Goal: Navigation & Orientation: Go to known website

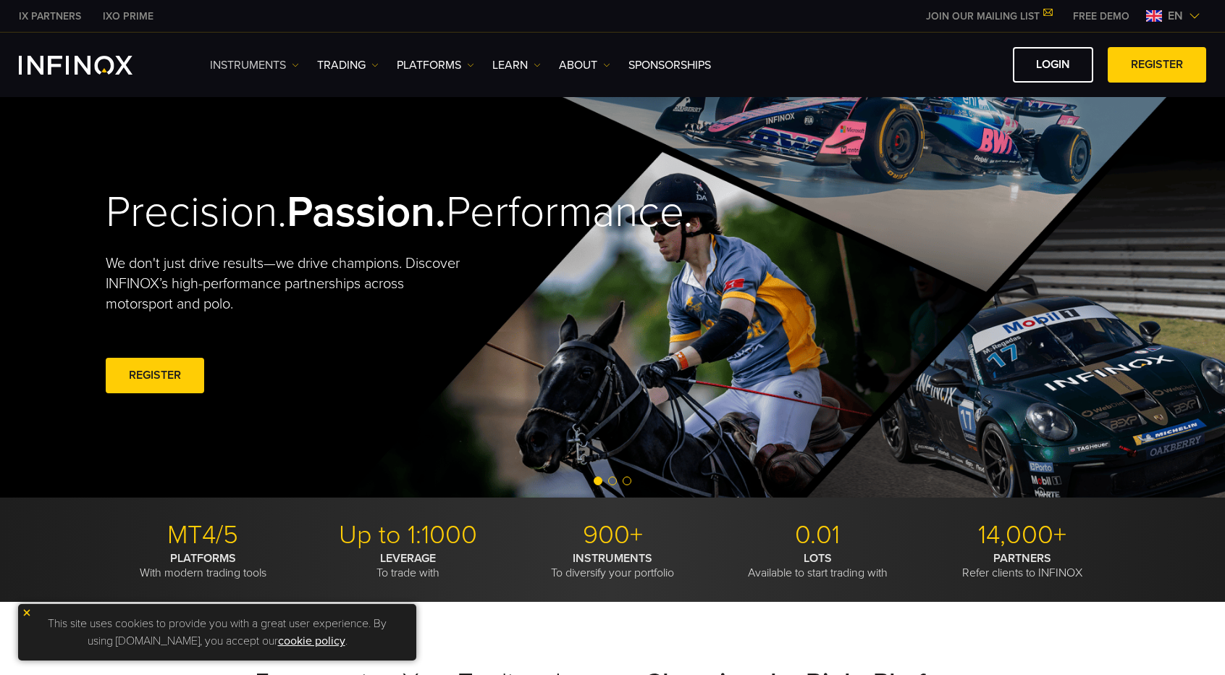
click at [266, 66] on link "Instruments" at bounding box center [254, 64] width 89 height 17
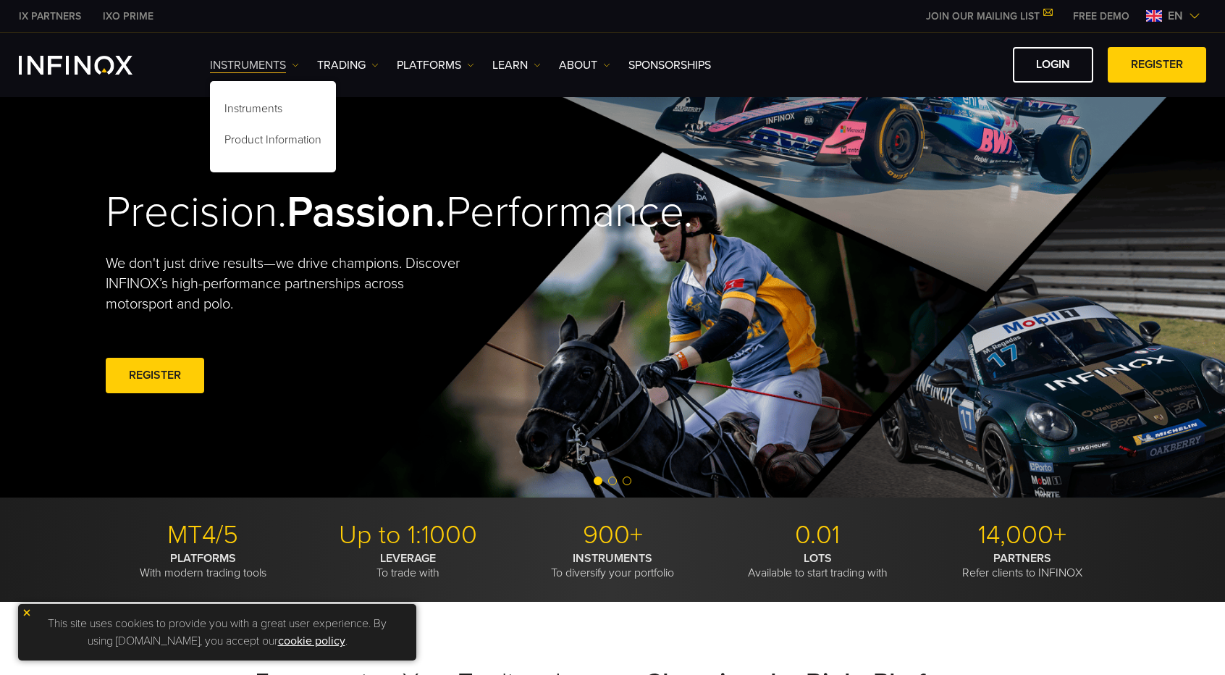
click at [266, 66] on link "Instruments" at bounding box center [254, 64] width 89 height 17
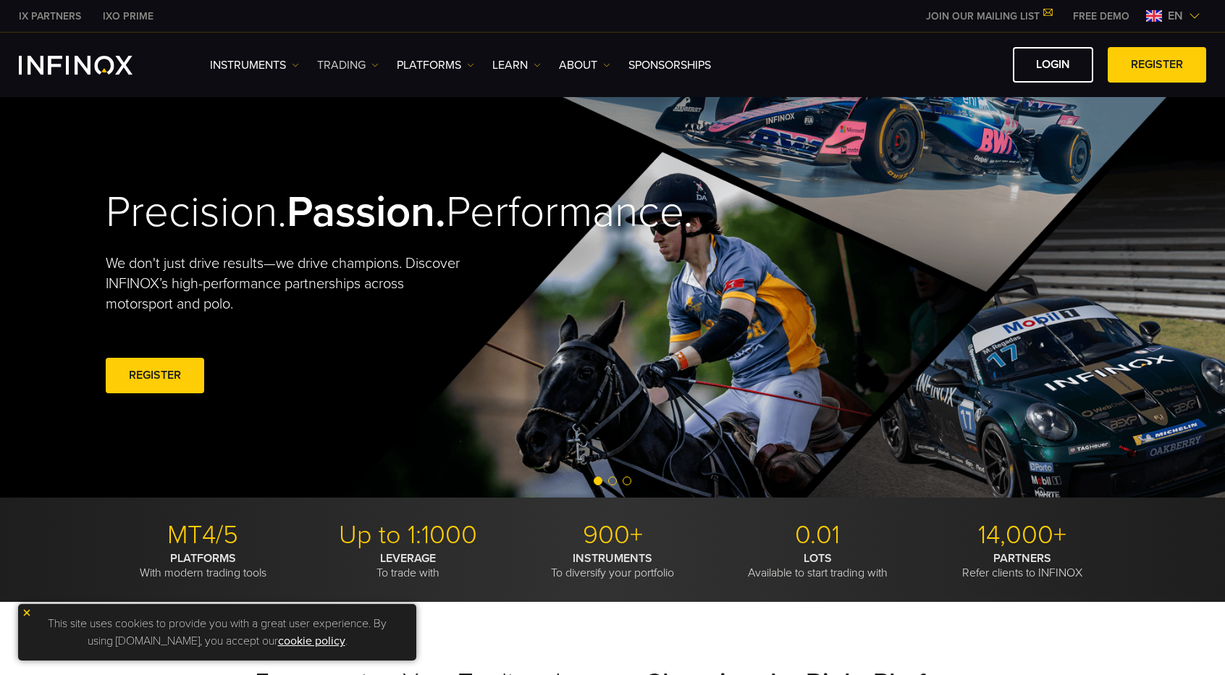
click at [347, 62] on link "TRADING" at bounding box center [348, 64] width 62 height 17
click at [417, 62] on link "PLATFORMS" at bounding box center [435, 64] width 77 height 17
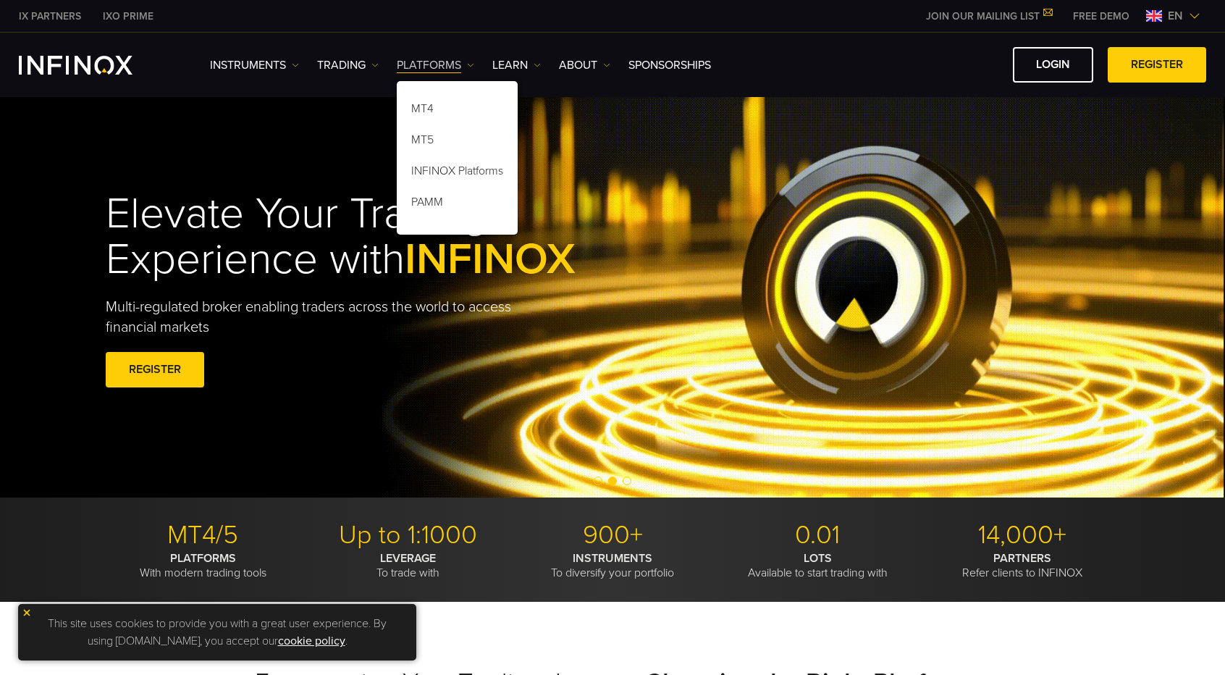
click at [418, 62] on link "PLATFORMS" at bounding box center [435, 64] width 77 height 17
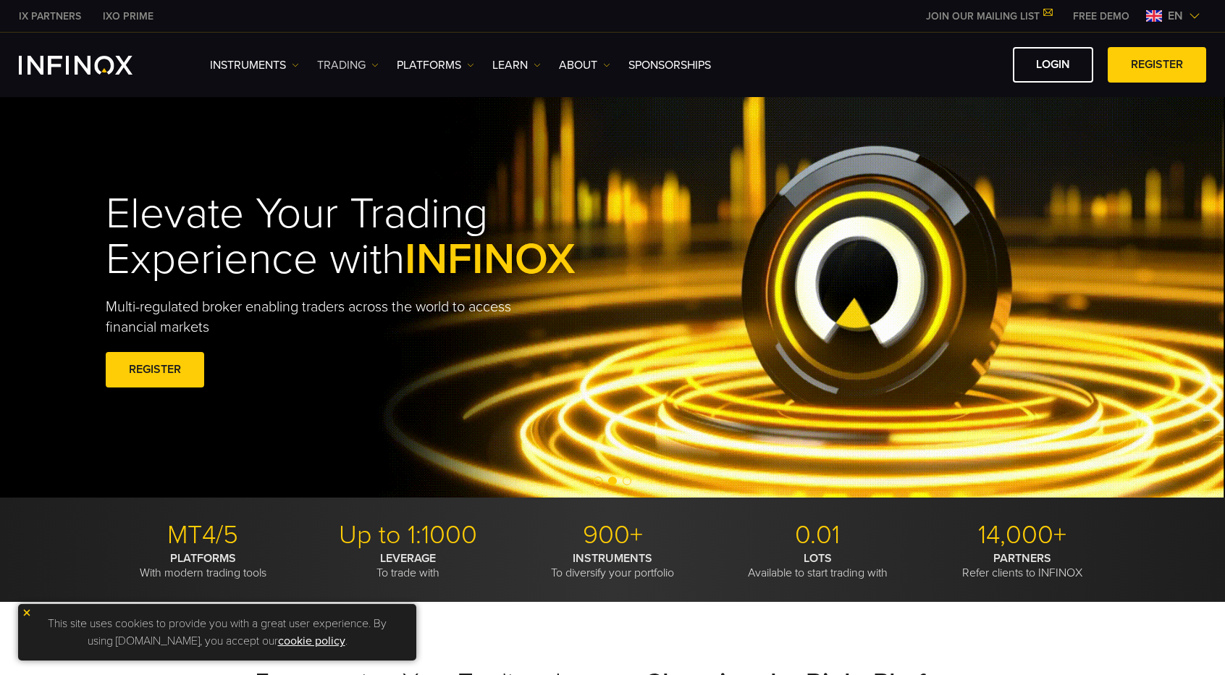
click at [353, 62] on link "TRADING" at bounding box center [348, 64] width 62 height 17
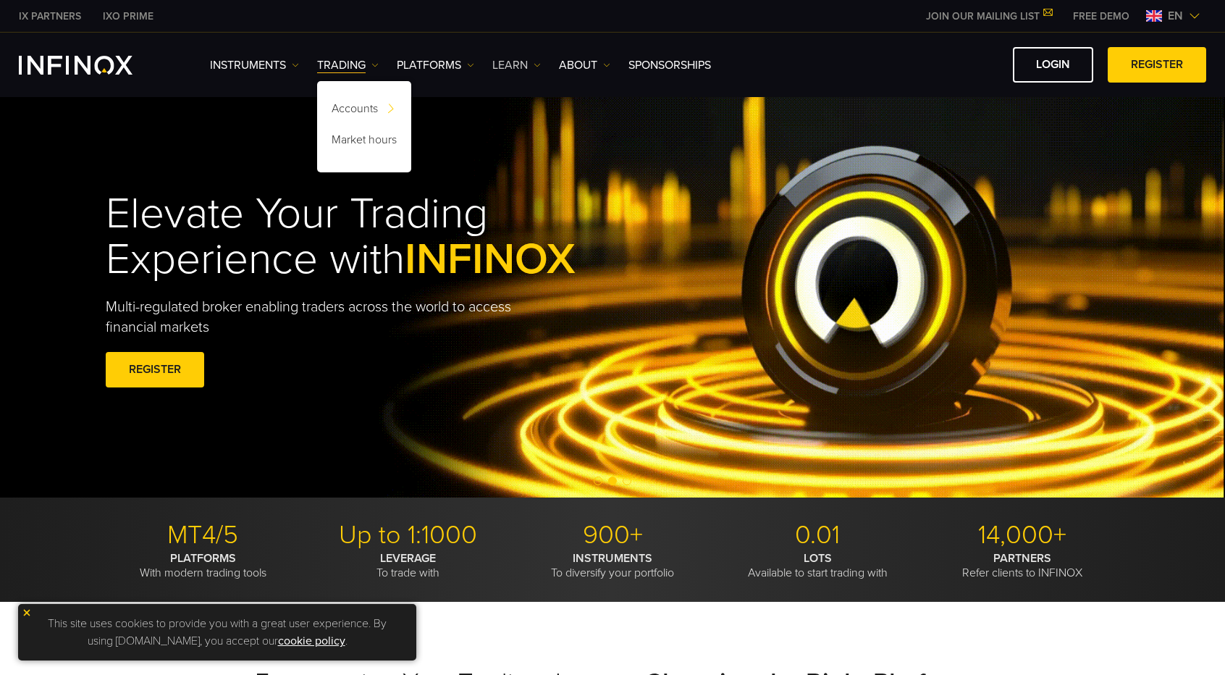
click at [503, 60] on link "Learn" at bounding box center [517, 64] width 49 height 17
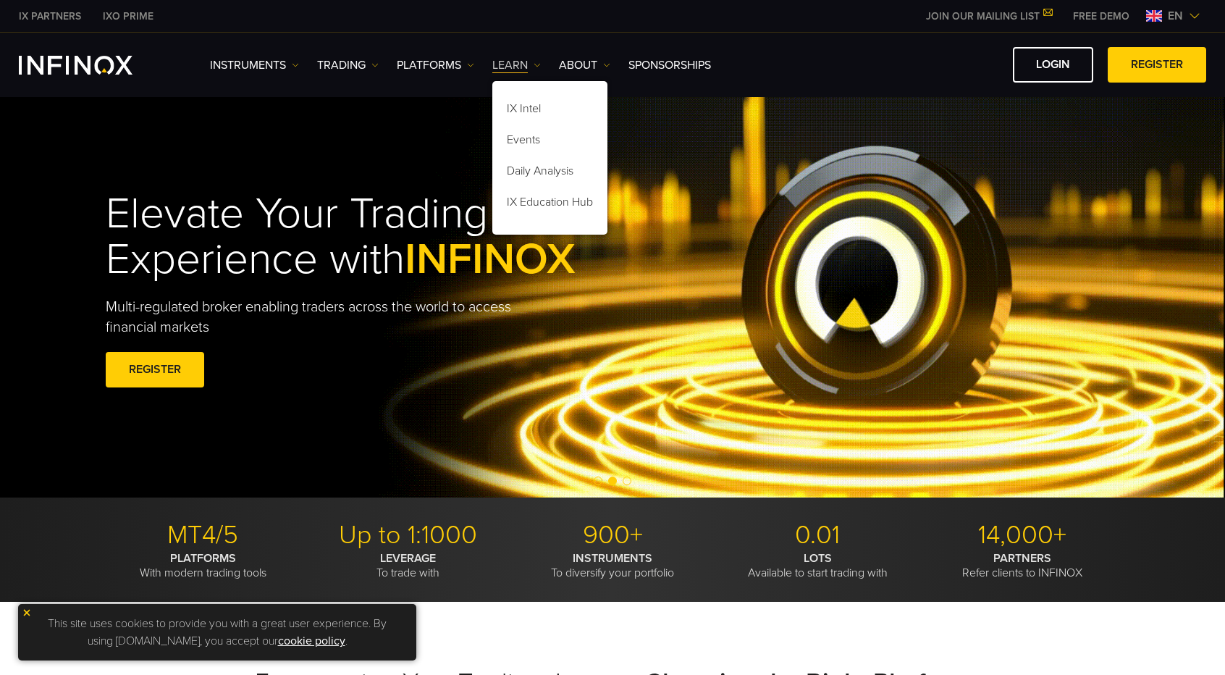
click at [529, 62] on link "Learn" at bounding box center [517, 64] width 49 height 17
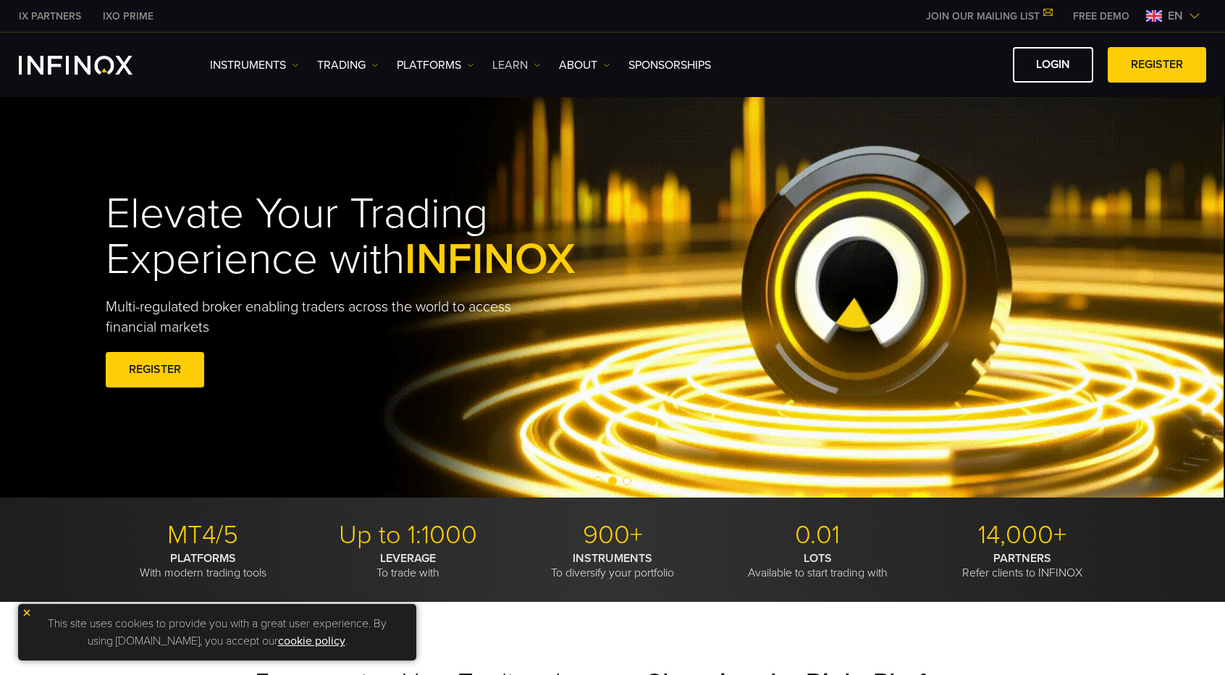
click at [529, 62] on link "Learn" at bounding box center [517, 64] width 49 height 17
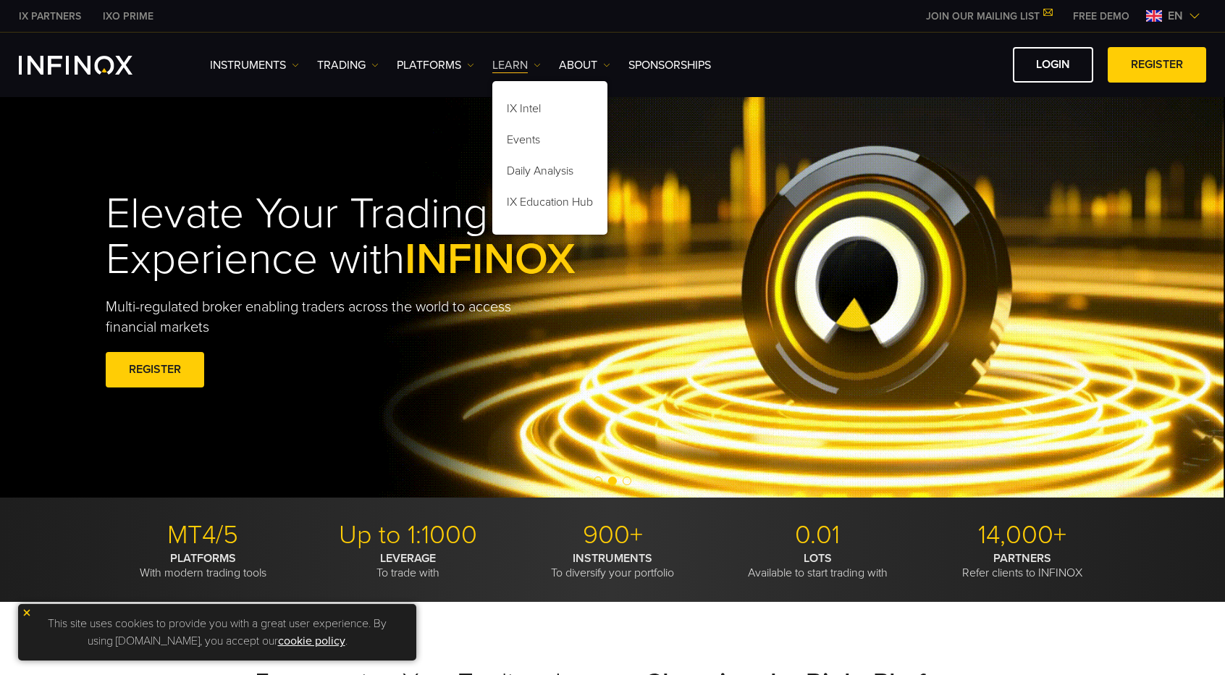
click at [529, 62] on link "Learn" at bounding box center [517, 64] width 49 height 17
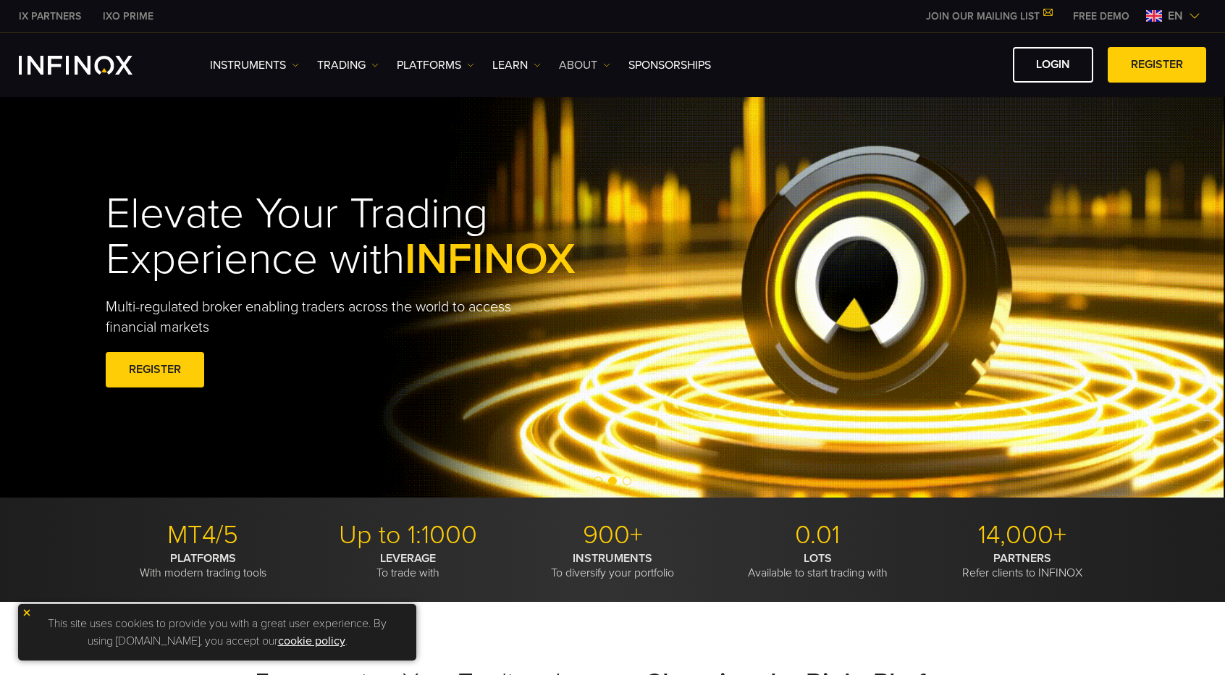
click at [564, 59] on link "ABOUT" at bounding box center [584, 64] width 51 height 17
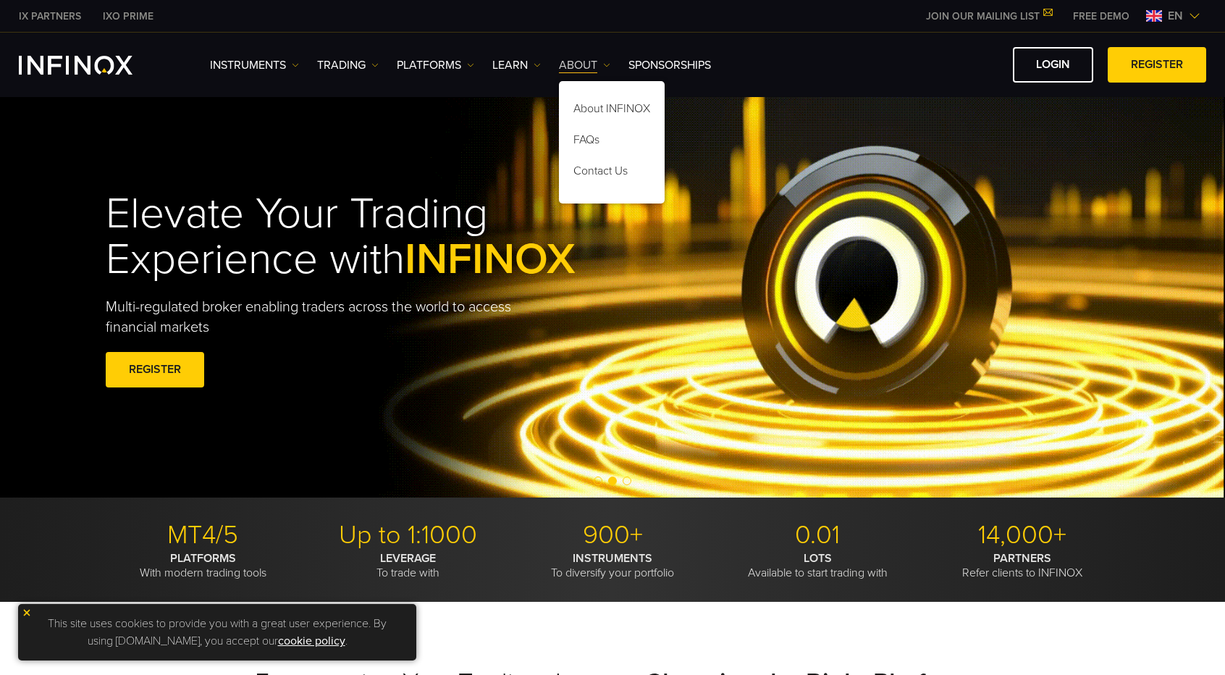
click at [564, 59] on link "ABOUT" at bounding box center [584, 64] width 51 height 17
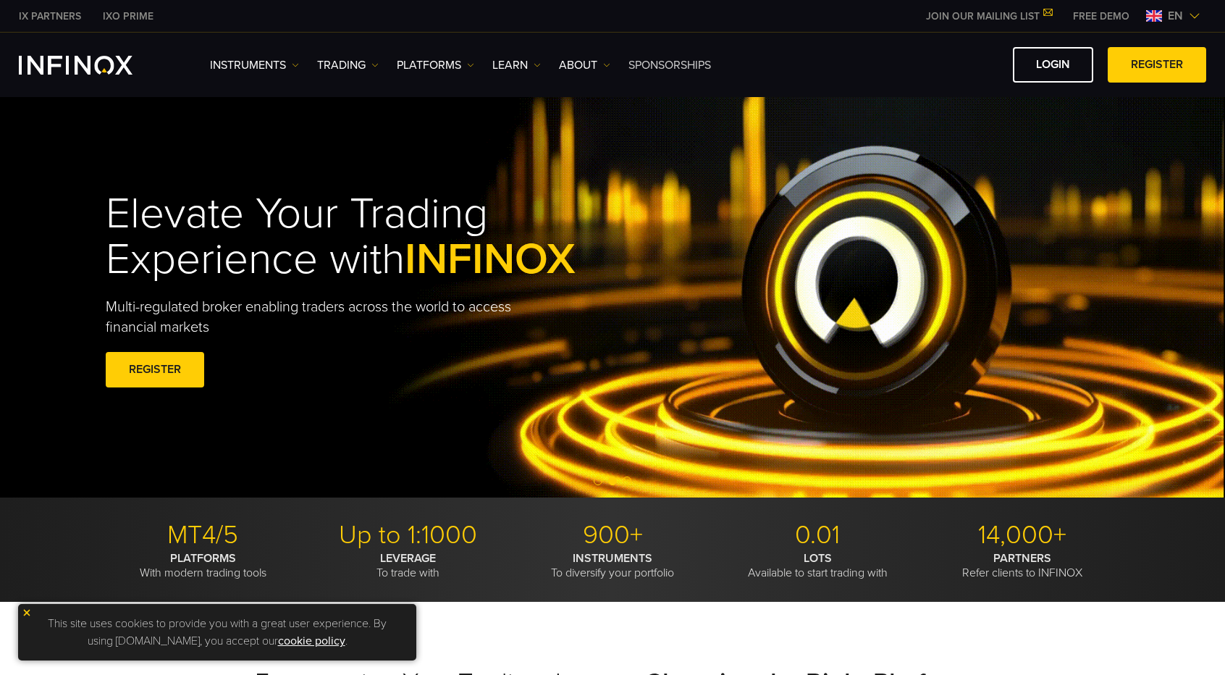
click at [663, 59] on link "SPONSORSHIPS" at bounding box center [670, 64] width 83 height 17
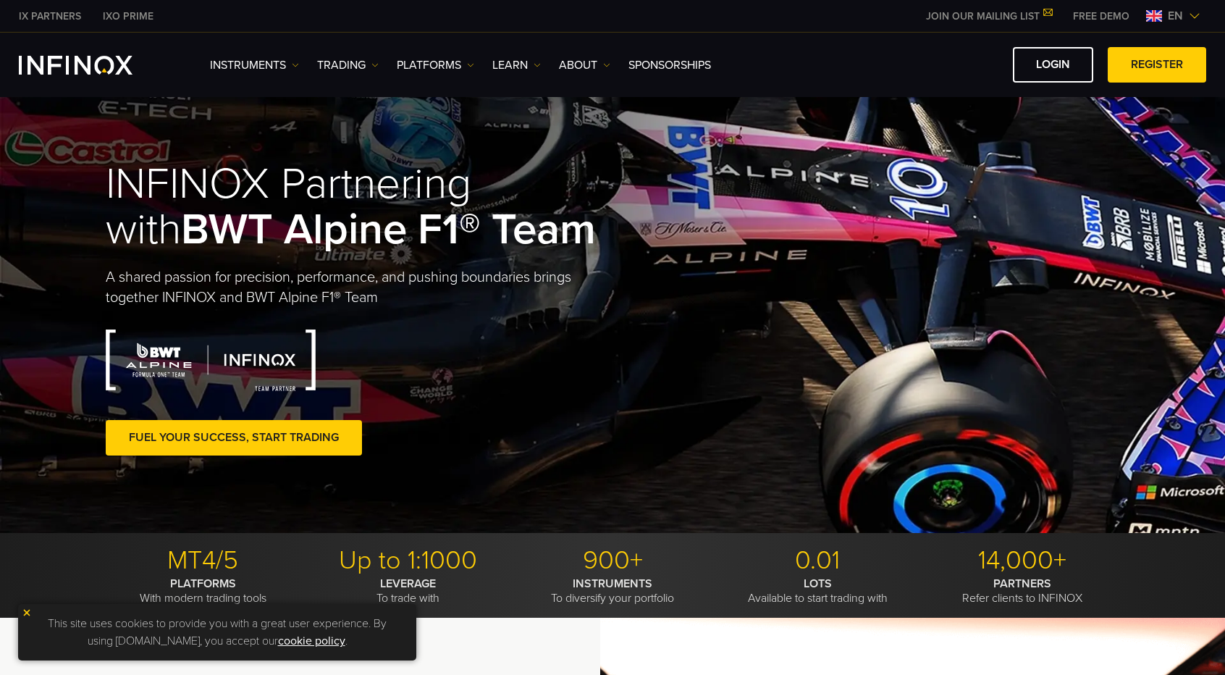
click at [1188, 15] on span "en" at bounding box center [1175, 15] width 27 height 17
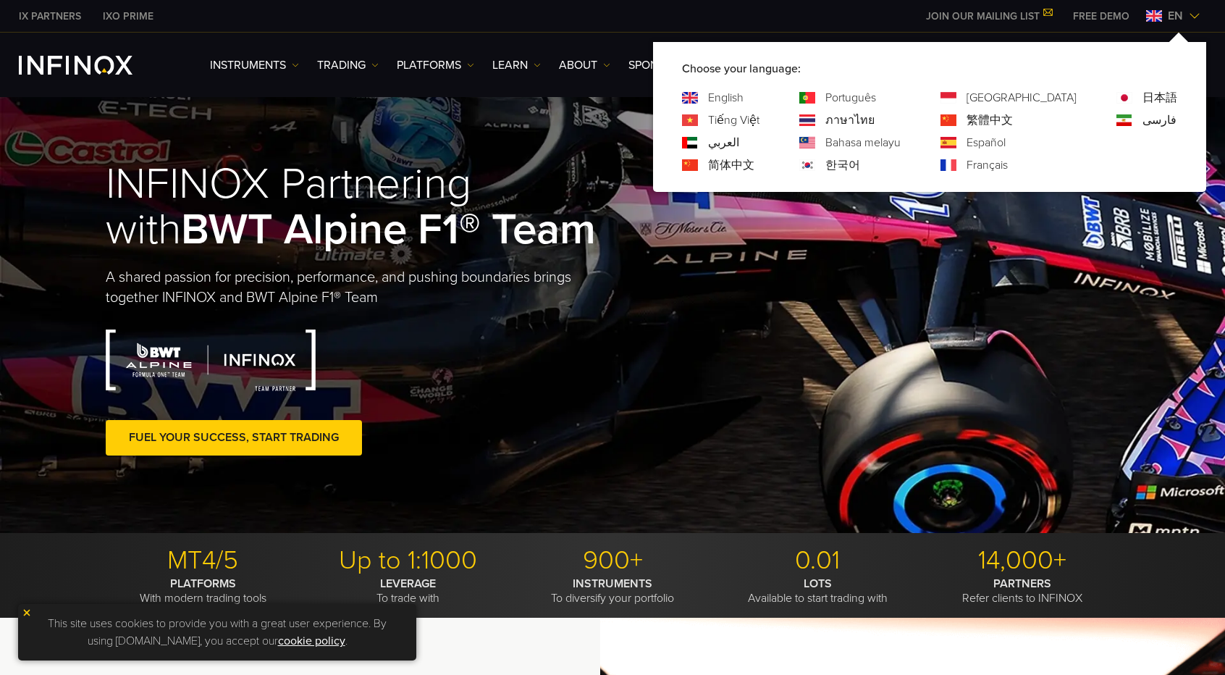
click at [860, 162] on link "한국어" at bounding box center [843, 164] width 35 height 17
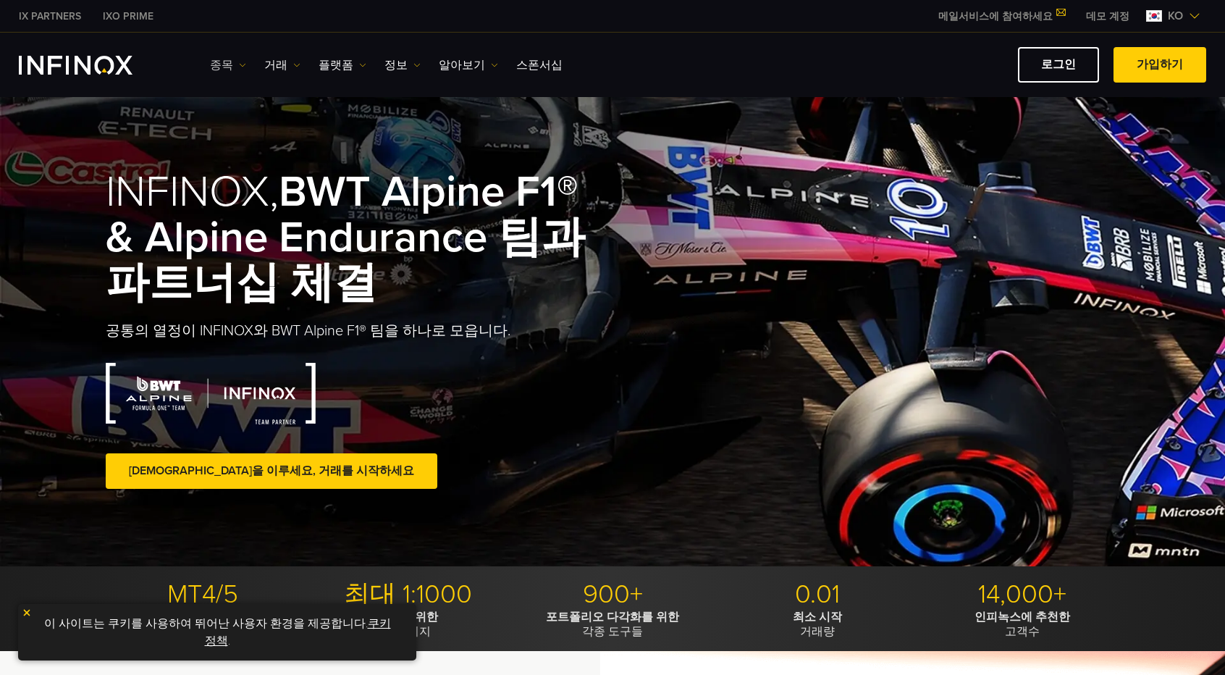
click at [219, 65] on link "종목" at bounding box center [228, 64] width 36 height 17
click at [225, 66] on link "종목" at bounding box center [228, 64] width 36 height 17
click at [282, 59] on link "거래" at bounding box center [282, 64] width 36 height 17
